Goal: Task Accomplishment & Management: Manage account settings

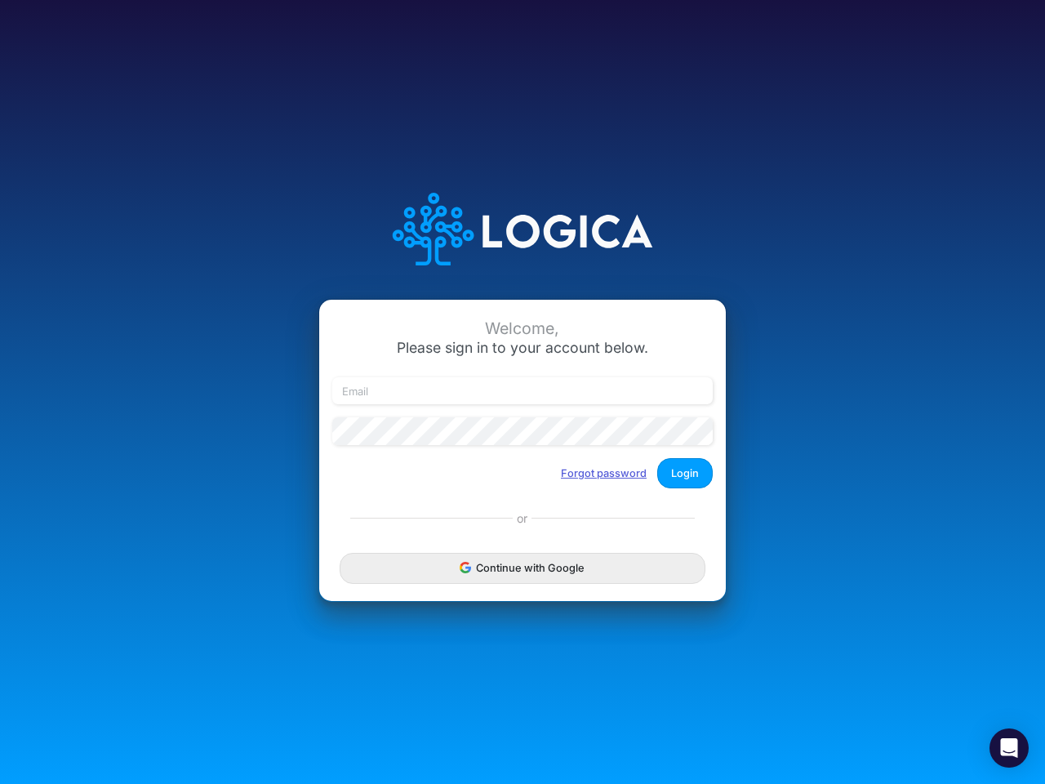
click at [604, 473] on button "Forgot password" at bounding box center [603, 473] width 107 height 27
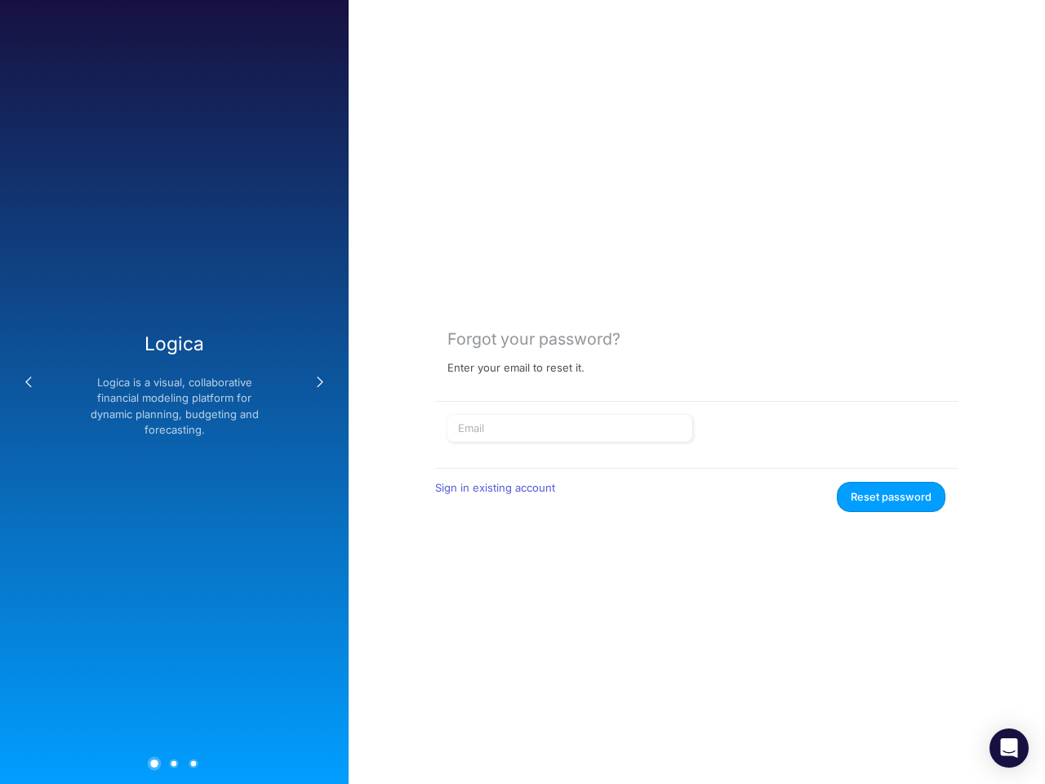
click at [523, 568] on div "Forgot your password? Enter your email to reset it. Sign in existing account Re…" at bounding box center [697, 392] width 697 height 784
click at [1009, 748] on icon "Open Intercom Messenger" at bounding box center [1009, 748] width 17 height 20
